Goal: Navigation & Orientation: Understand site structure

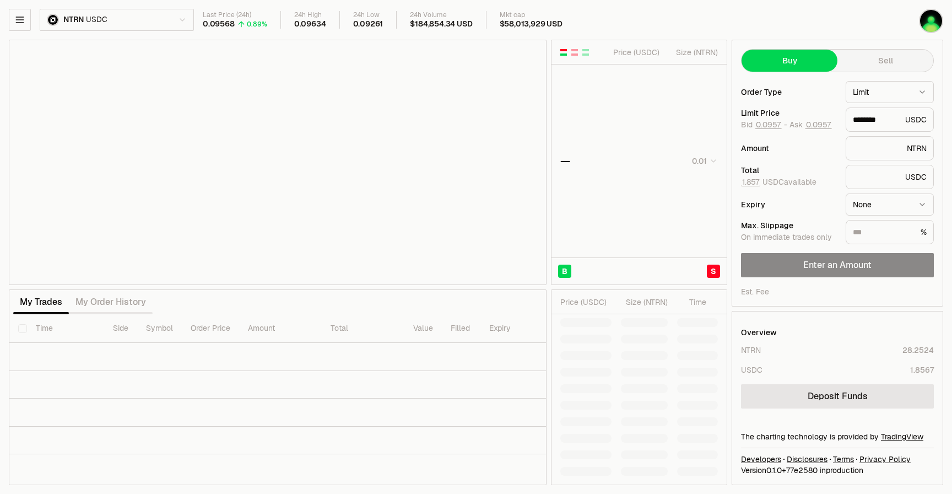
type input "********"
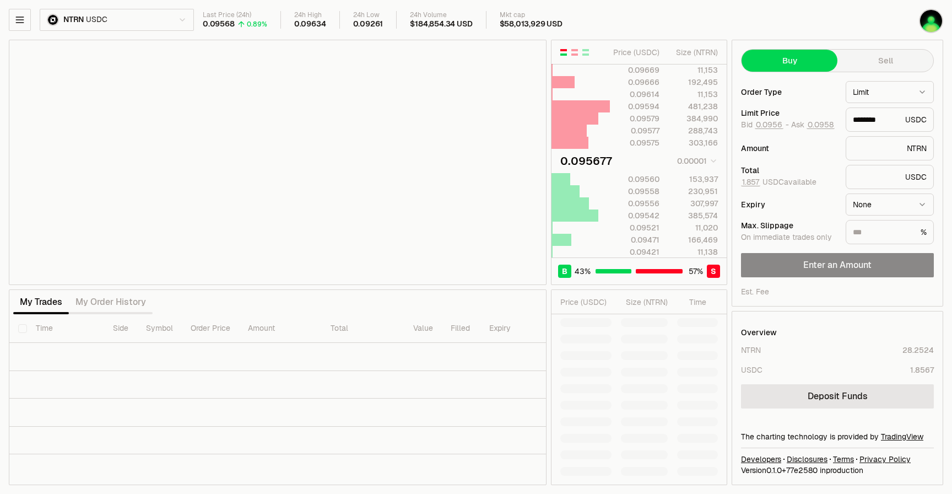
click at [177, 24] on html "Neutron Balance Earn Supervaults Bridge Orderbook Stake Ecosystem Governance Do…" at bounding box center [476, 247] width 952 height 494
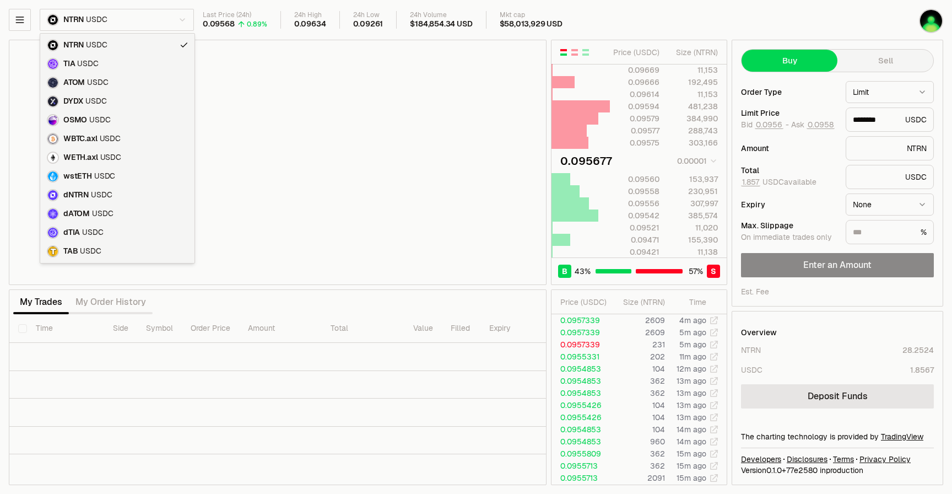
click at [23, 19] on html "Neutron Balance Earn Supervaults Bridge Orderbook Stake Ecosystem Governance Do…" at bounding box center [476, 247] width 952 height 494
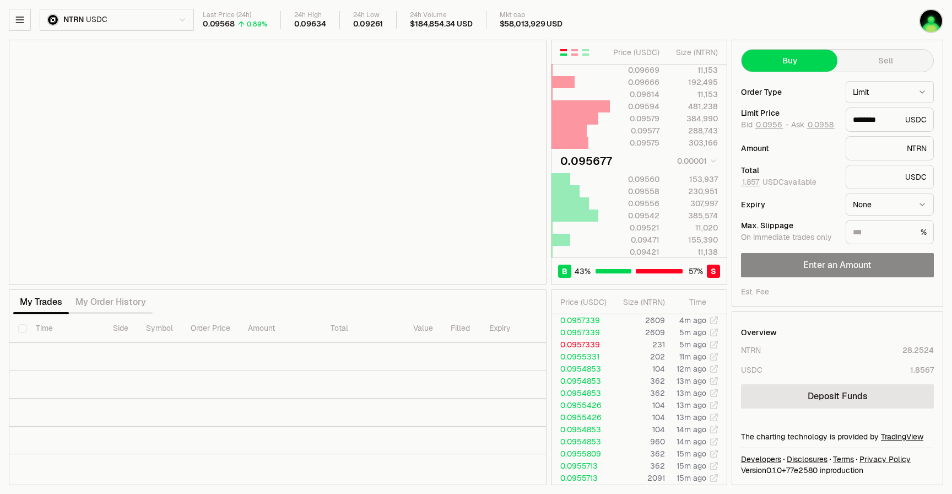
click at [23, 19] on icon "button" at bounding box center [19, 19] width 11 height 11
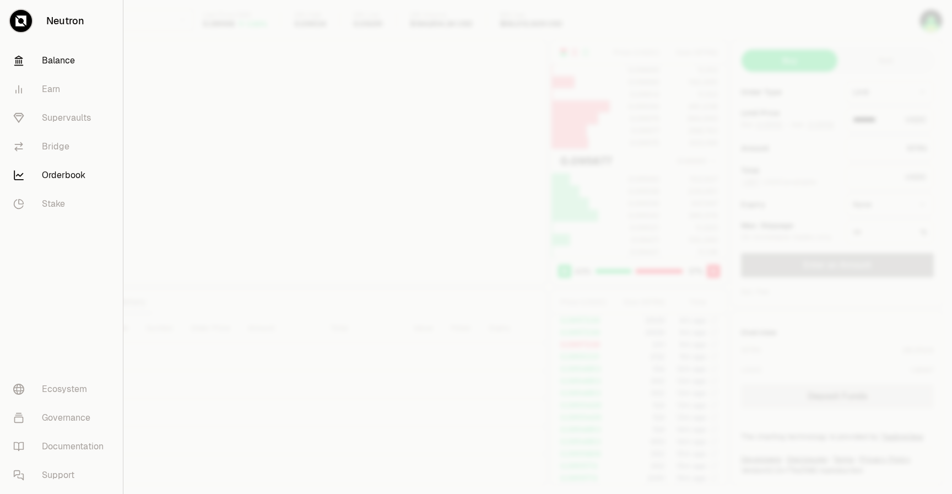
click at [36, 53] on link "Balance" at bounding box center [61, 60] width 114 height 29
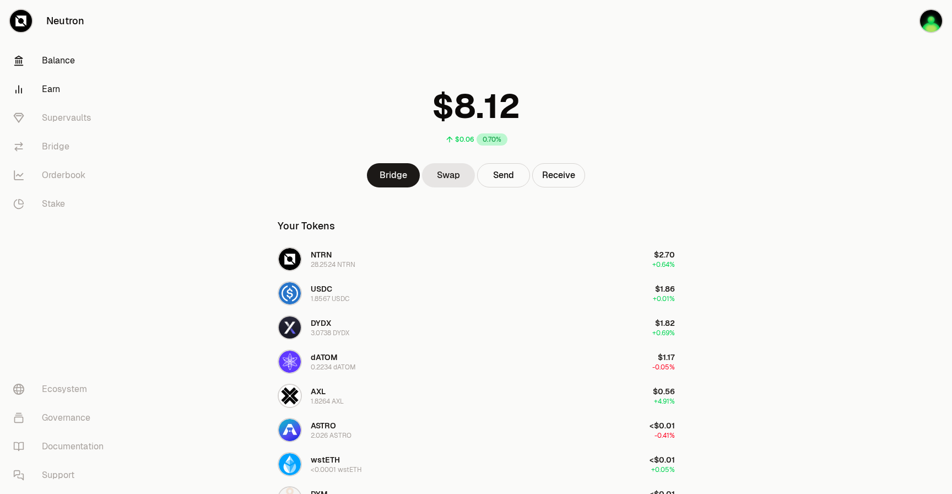
click at [46, 82] on link "Earn" at bounding box center [61, 89] width 115 height 29
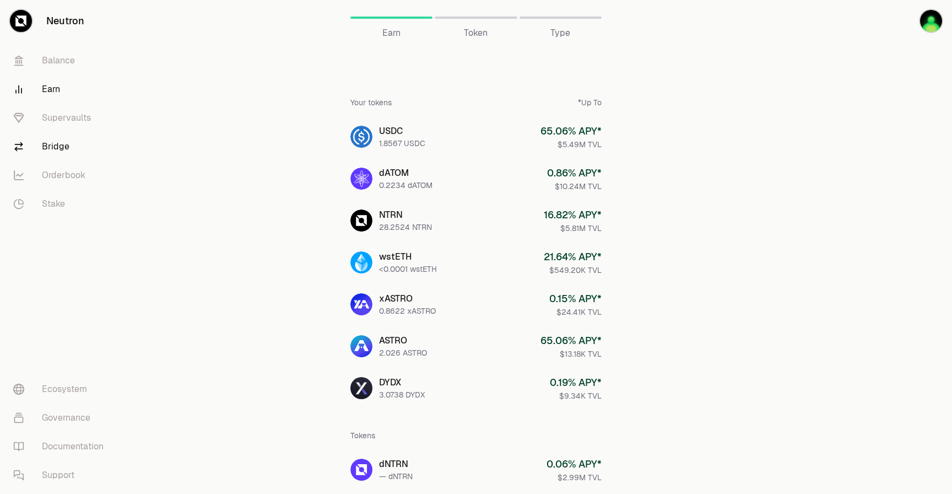
click at [60, 144] on link "Bridge" at bounding box center [61, 146] width 115 height 29
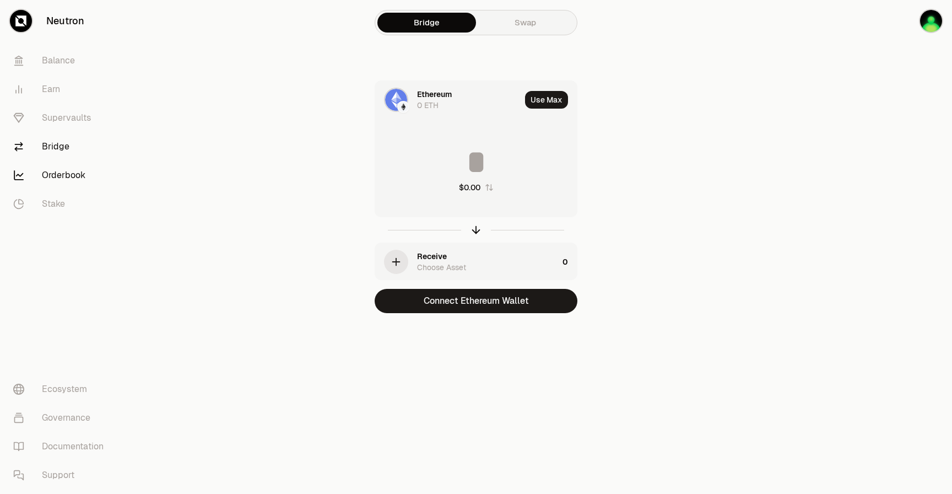
click at [64, 174] on link "Orderbook" at bounding box center [61, 175] width 115 height 29
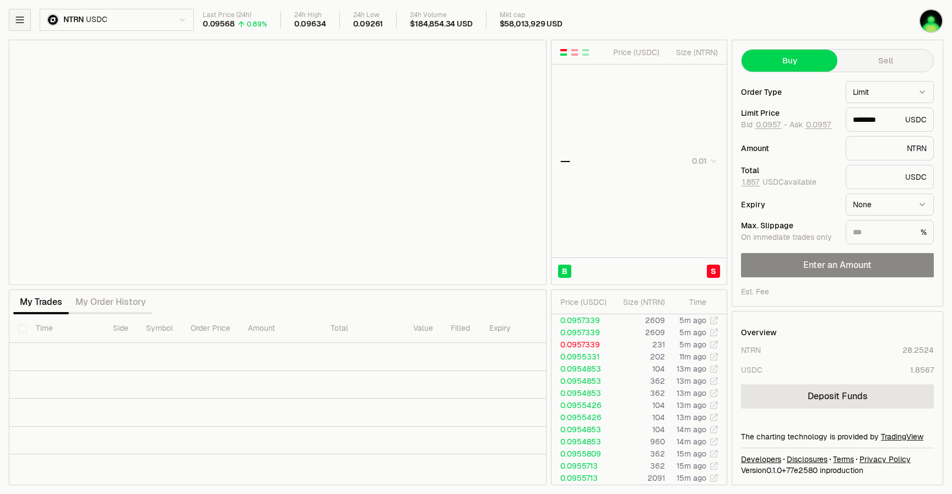
click at [17, 28] on button "button" at bounding box center [20, 20] width 22 height 22
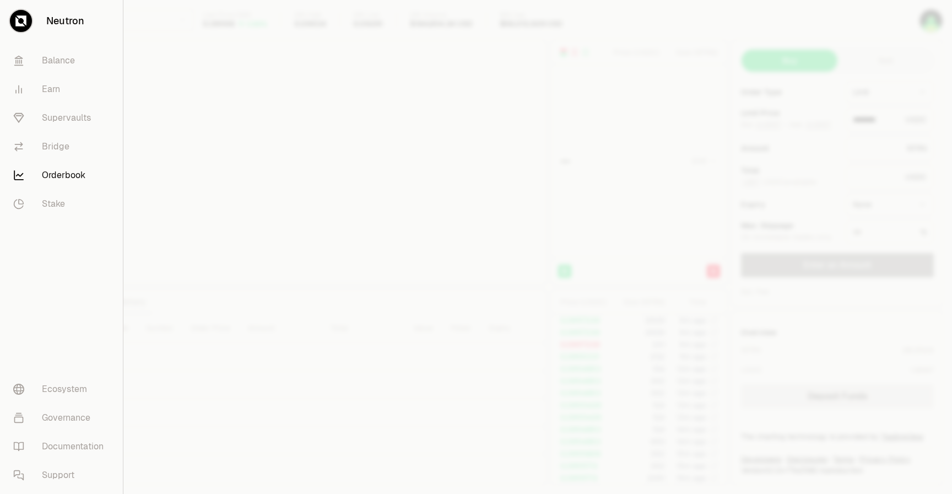
type input "********"
click at [61, 202] on link "Stake" at bounding box center [61, 204] width 114 height 29
